Goal: Navigation & Orientation: Find specific page/section

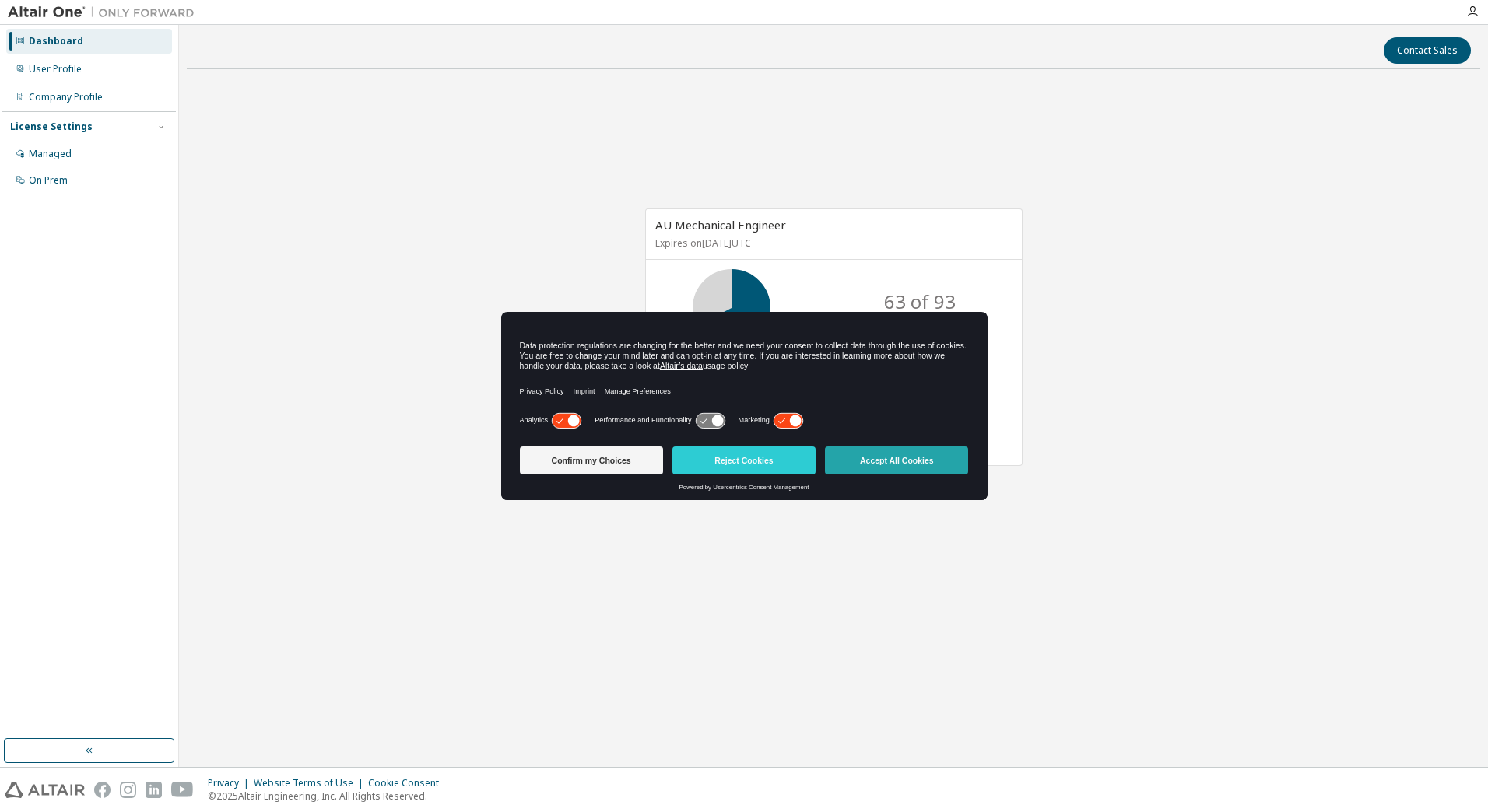
click at [884, 462] on button "Accept All Cookies" at bounding box center [896, 460] width 143 height 28
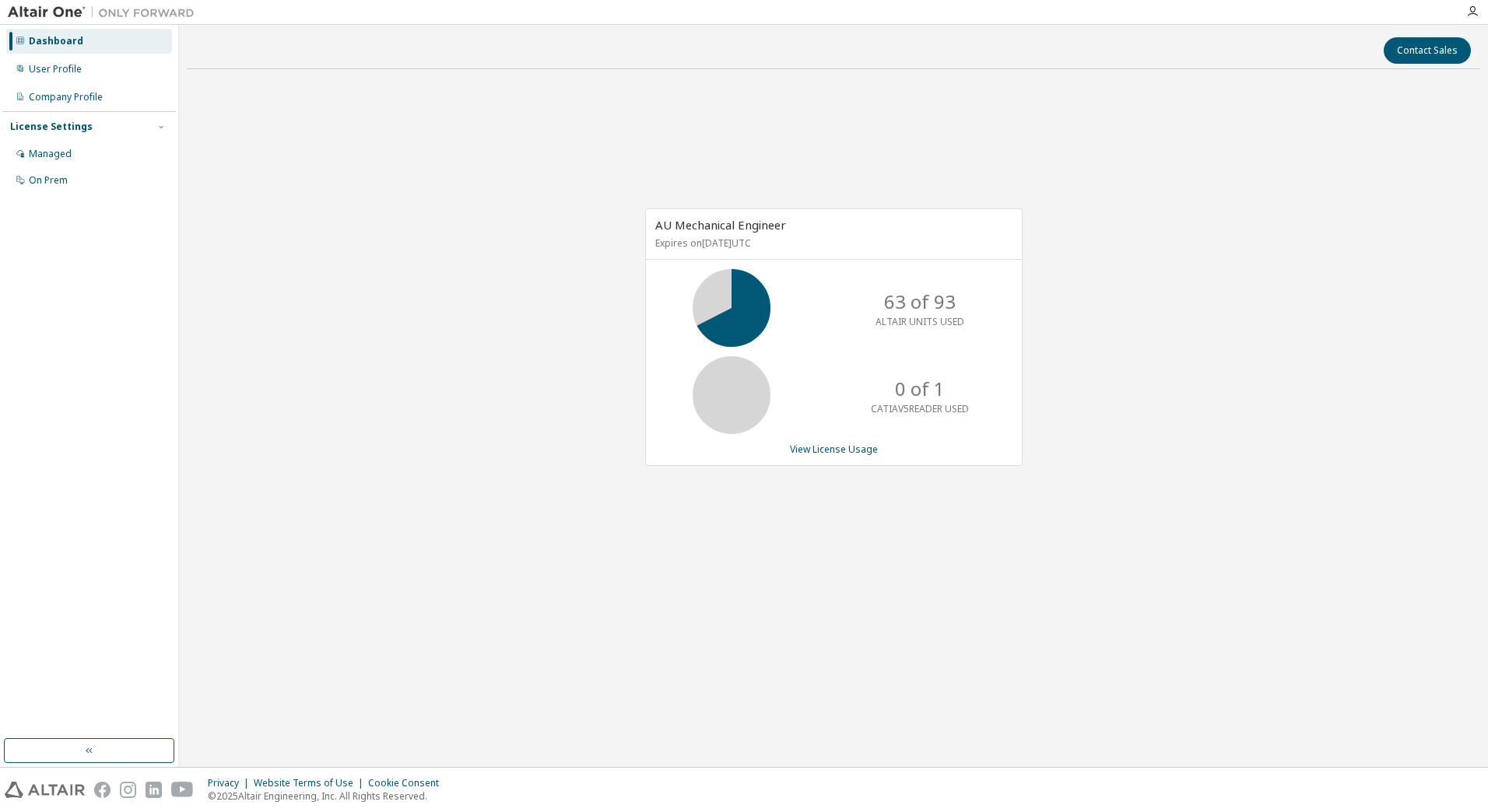
click at [1185, 410] on div "AU Mechanical Engineer Expires on [DATE] UTC 63 of 93 ALTAIR UNITS USED 0 of 1 …" at bounding box center [833, 346] width 1293 height 528
click at [1220, 275] on div "AU Mechanical Engineer Expires on [DATE] UTC 63 of 93 ALTAIR UNITS USED 0 of 1 …" at bounding box center [833, 346] width 1293 height 528
click at [1474, 7] on icon "button" at bounding box center [1472, 12] width 12 height 12
